Goal: Find specific page/section: Find specific page/section

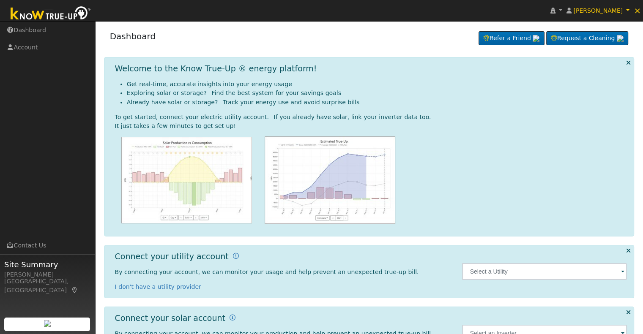
click at [621, 271] on span at bounding box center [622, 272] width 3 height 10
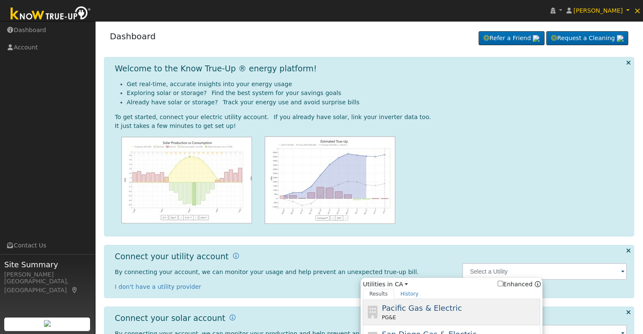
click at [473, 306] on div "Pacific Gas & Electric PG&E" at bounding box center [459, 311] width 157 height 19
type input "PG&E"
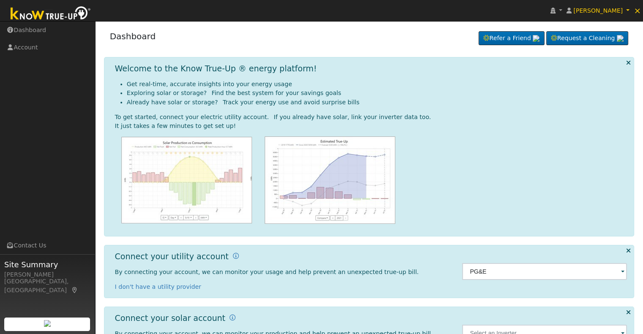
scroll to position [3, 0]
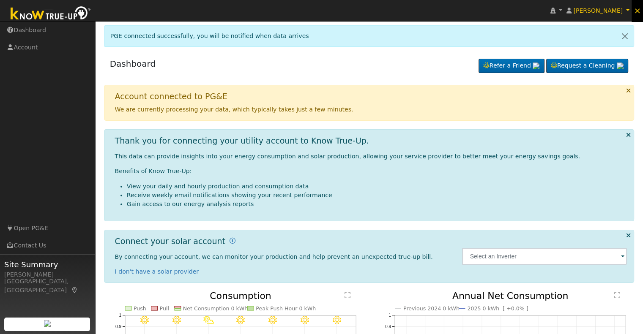
click at [638, 13] on span "×" at bounding box center [636, 10] width 7 height 10
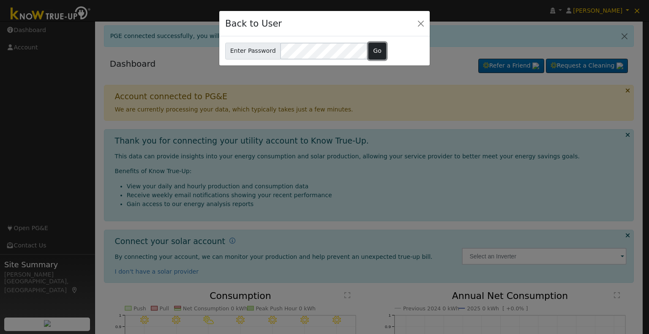
click at [372, 51] on button "Go" at bounding box center [377, 51] width 18 height 17
